Goal: Task Accomplishment & Management: Manage account settings

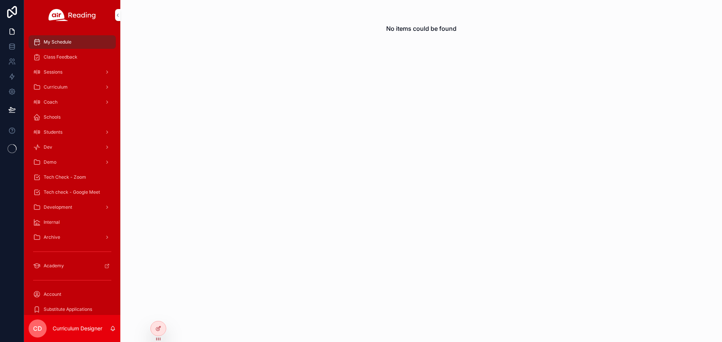
click at [0, 0] on icon at bounding box center [0, 0] width 0 height 0
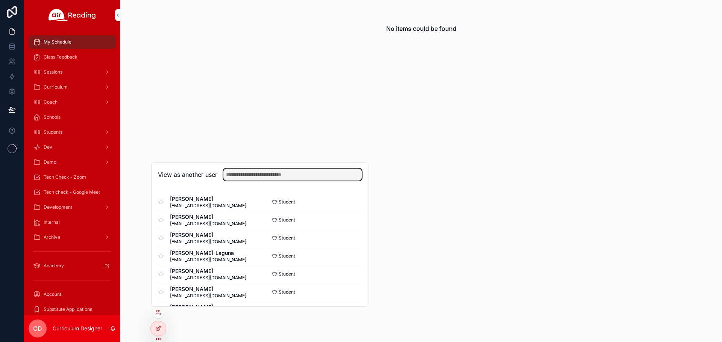
click at [239, 179] on input "text" at bounding box center [292, 175] width 138 height 12
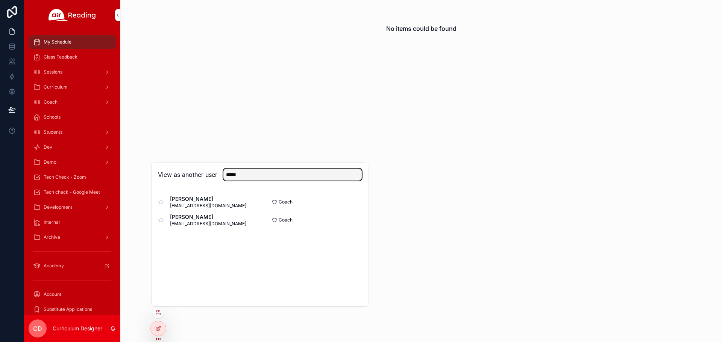
type input "*****"
click at [0, 0] on button "Select" at bounding box center [0, 0] width 0 height 0
